Goal: Find specific fact

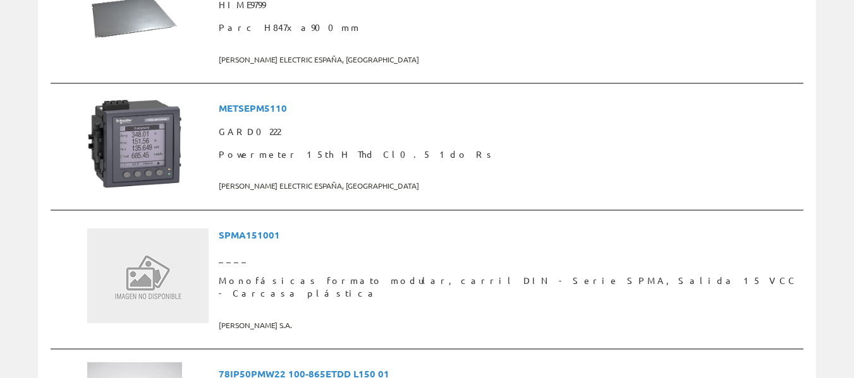
scroll to position [338, 0]
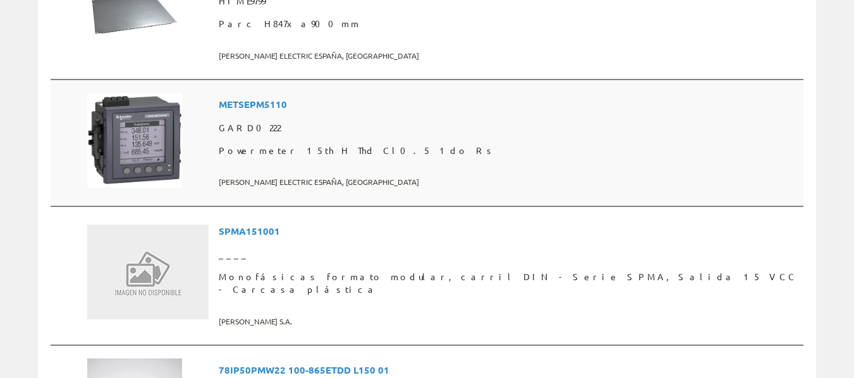
click at [164, 120] on img at bounding box center [134, 140] width 95 height 95
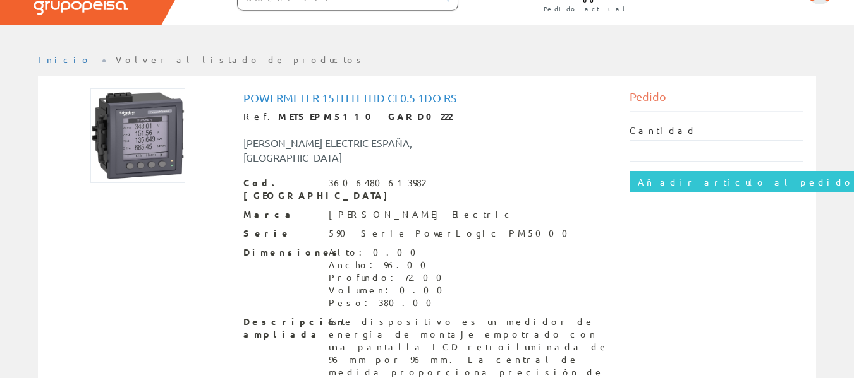
scroll to position [78, 0]
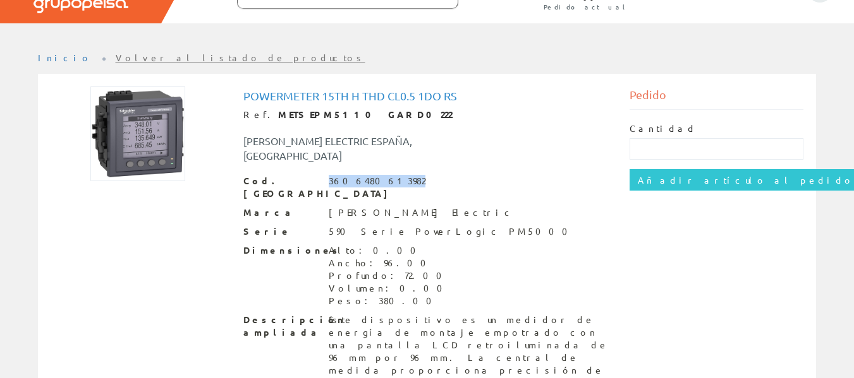
drag, startPoint x: 404, startPoint y: 166, endPoint x: 330, endPoint y: 171, distance: 74.0
click at [330, 175] on div "Cod. Barras 3606480613982" at bounding box center [426, 187] width 367 height 25
copy div "3606480613982"
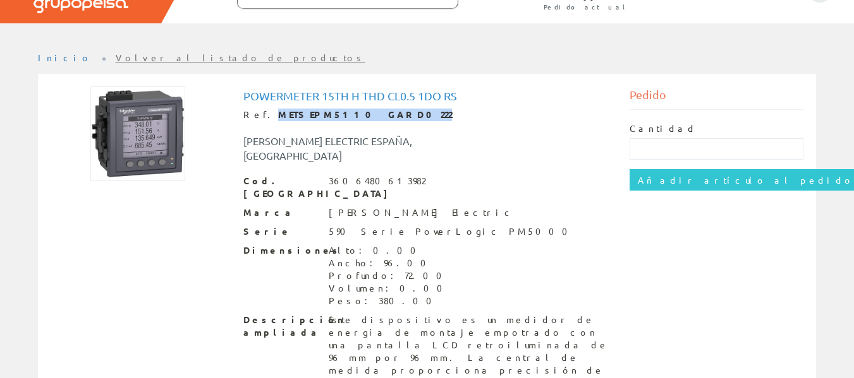
drag, startPoint x: 392, startPoint y: 114, endPoint x: 262, endPoint y: 111, distance: 130.8
click at [262, 111] on div "Ref. METSEPM5110 GARD0222" at bounding box center [426, 115] width 367 height 13
copy strong "METSEPM5110 GARD0222"
